Goal: Task Accomplishment & Management: Manage account settings

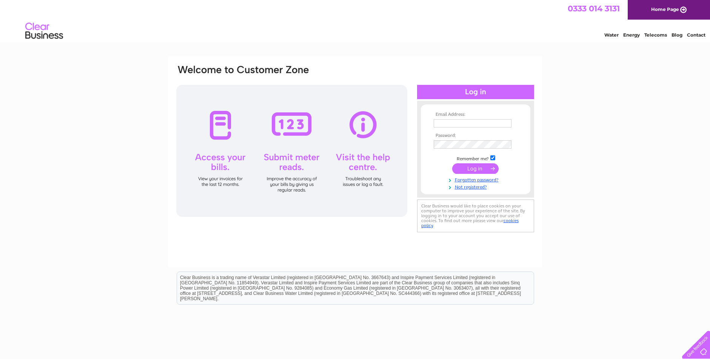
click at [446, 120] on input "text" at bounding box center [473, 123] width 78 height 8
type input "[PERSON_NAME][EMAIL_ADDRESS][PERSON_NAME][DOMAIN_NAME]"
click at [474, 169] on input "submit" at bounding box center [475, 169] width 46 height 11
